Goal: Check status: Check status

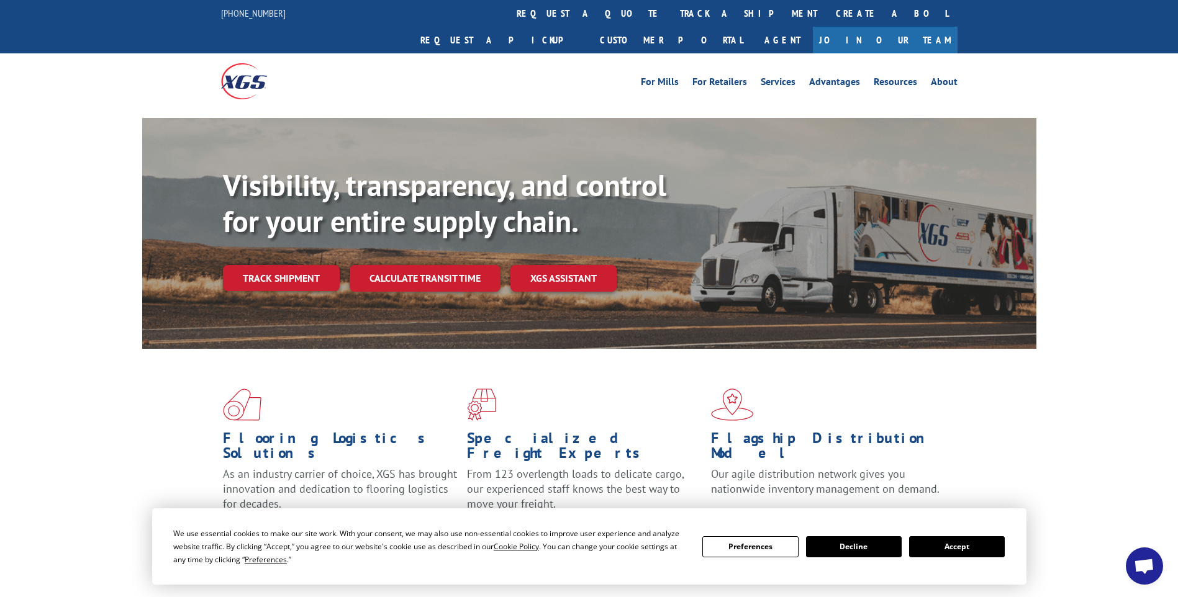
click at [964, 541] on button "Accept" at bounding box center [957, 547] width 96 height 21
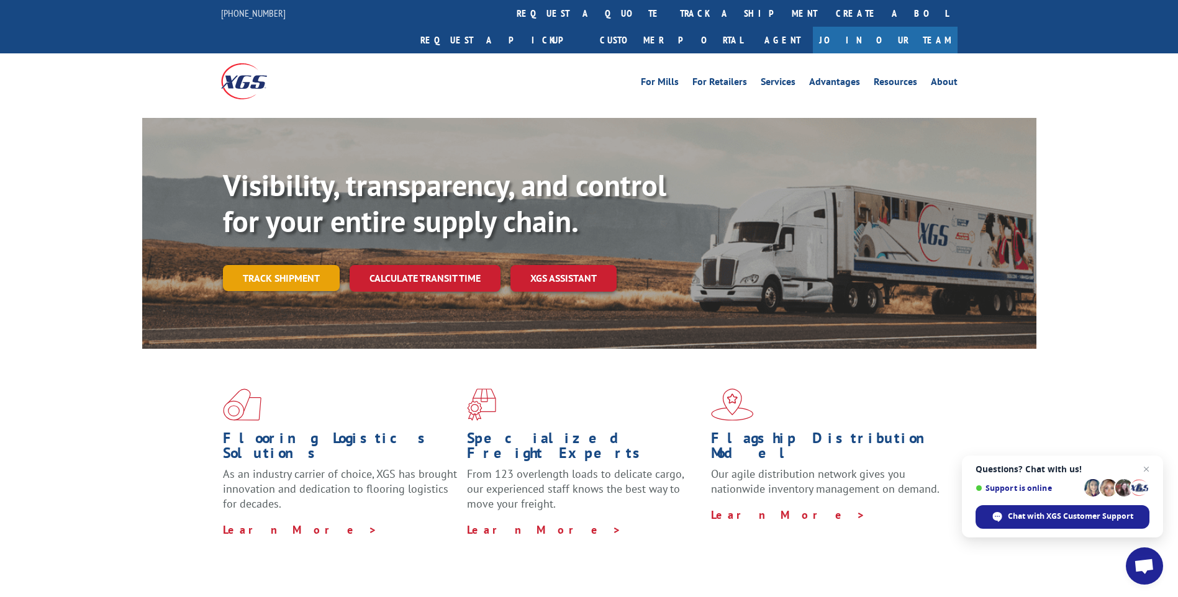
click at [314, 265] on link "Track shipment" at bounding box center [281, 278] width 117 height 26
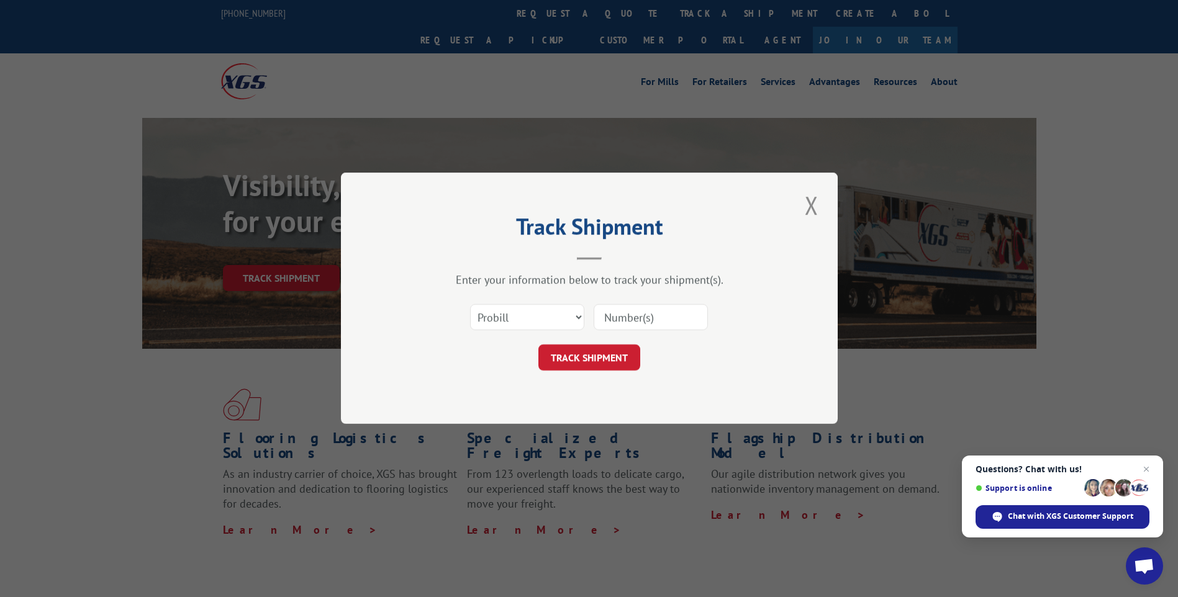
click at [631, 320] on input at bounding box center [651, 318] width 114 height 26
type input "2"
type input "x"
drag, startPoint x: 659, startPoint y: 313, endPoint x: 481, endPoint y: 315, distance: 177.6
click at [481, 315] on div "Select category... Probill BOL PO XGSI" at bounding box center [589, 317] width 373 height 41
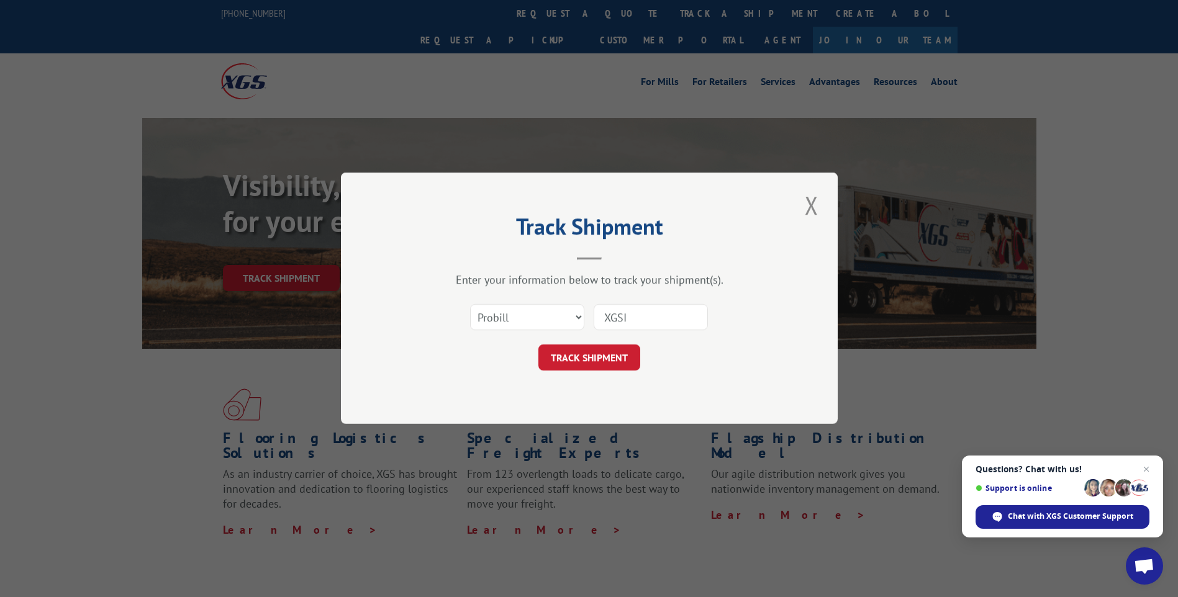
type input "XGSI"
click at [574, 315] on select "Select category... Probill BOL PO" at bounding box center [527, 318] width 114 height 26
type input "17483440"
click at [610, 361] on button "TRACK SHIPMENT" at bounding box center [589, 358] width 102 height 26
